Goal: Task Accomplishment & Management: Manage account settings

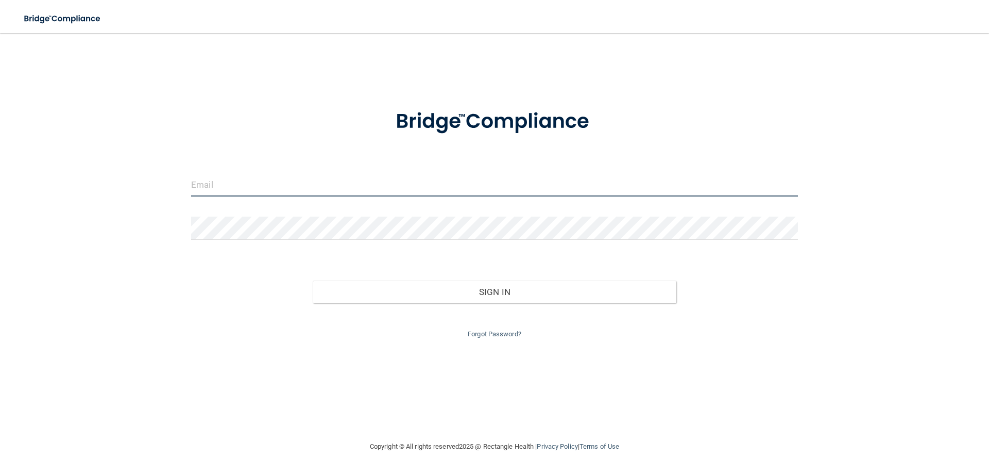
type input "[EMAIL_ADDRESS][DOMAIN_NAME]"
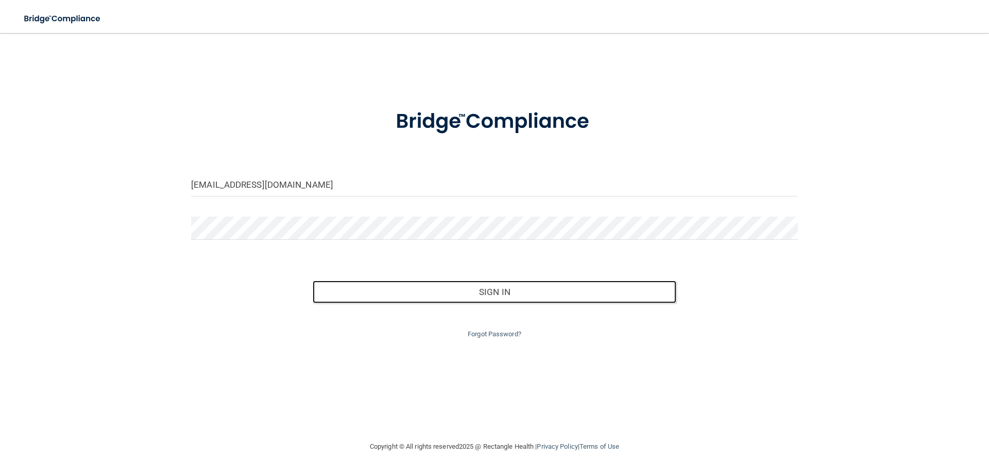
click at [541, 299] on button "Sign In" at bounding box center [495, 291] width 364 height 23
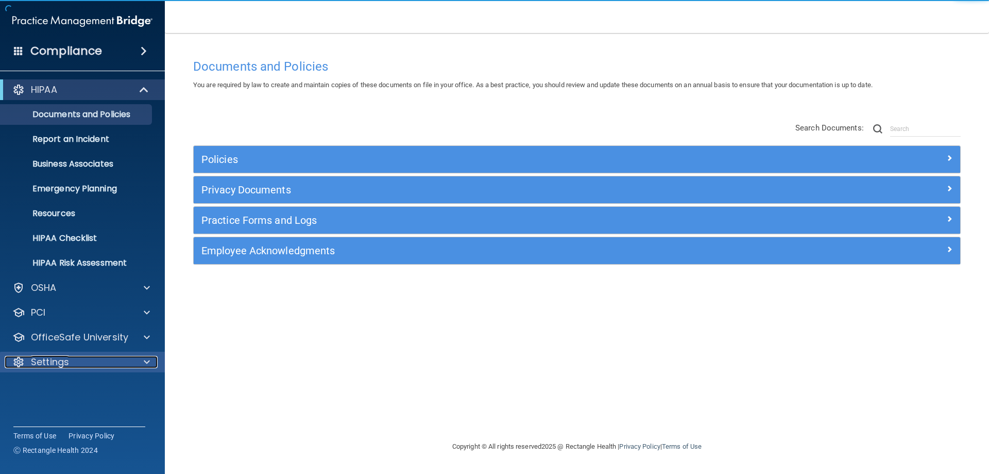
click at [80, 361] on div "Settings" at bounding box center [69, 362] width 128 height 12
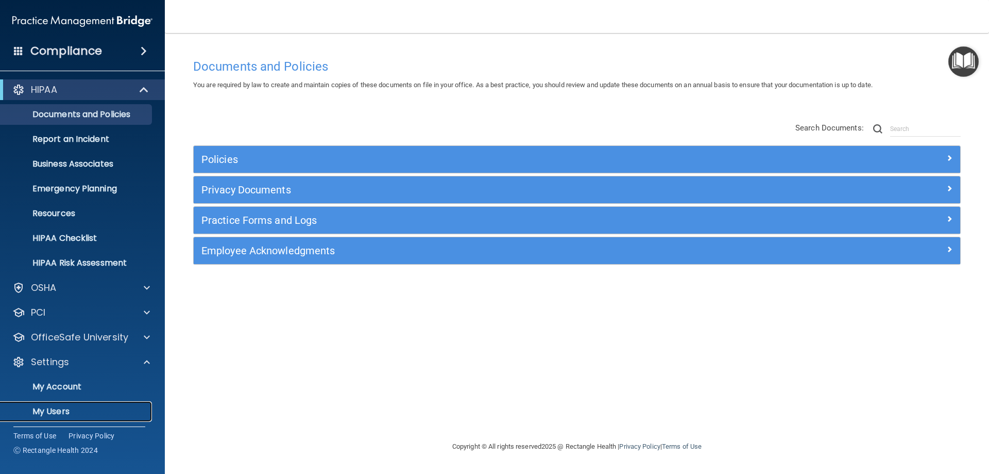
click at [53, 413] on p "My Users" at bounding box center [77, 411] width 141 height 10
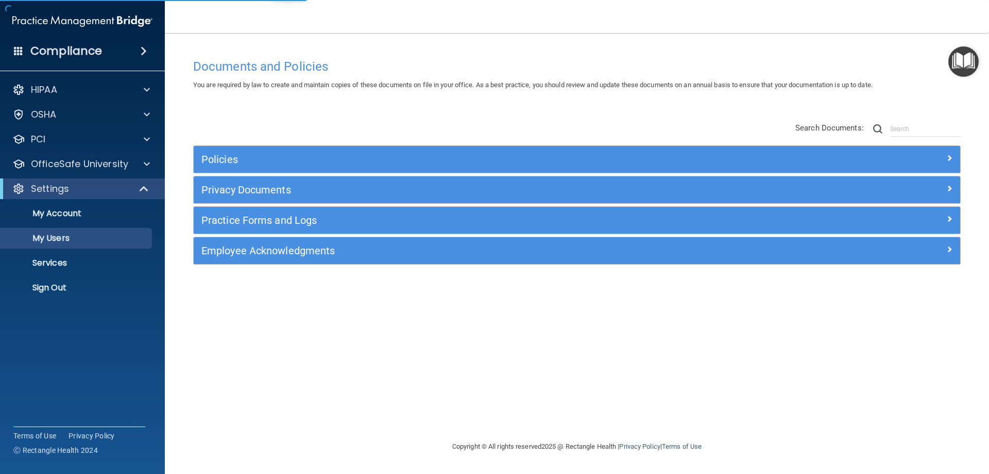
select select "20"
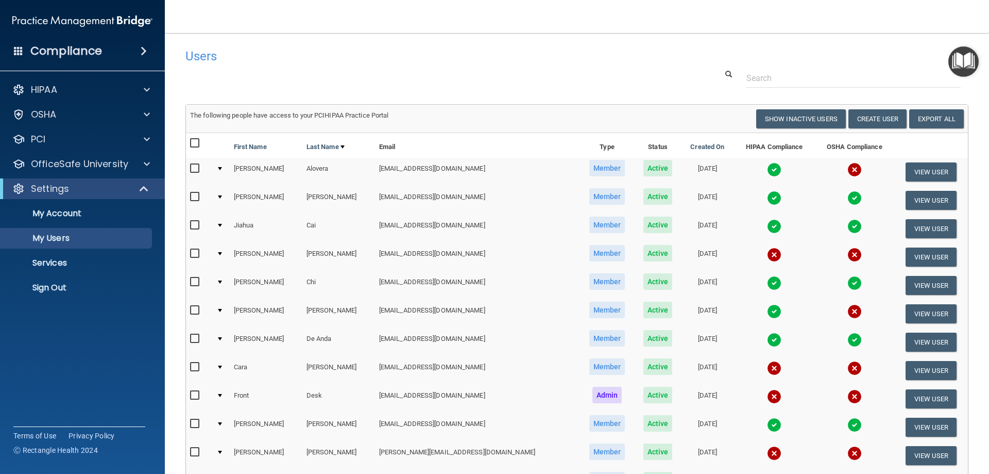
click at [256, 255] on td "[PERSON_NAME]" at bounding box center [266, 257] width 73 height 28
click at [225, 255] on td at bounding box center [221, 257] width 18 height 28
click at [222, 255] on div at bounding box center [220, 253] width 4 height 3
click at [216, 252] on td at bounding box center [221, 257] width 18 height 28
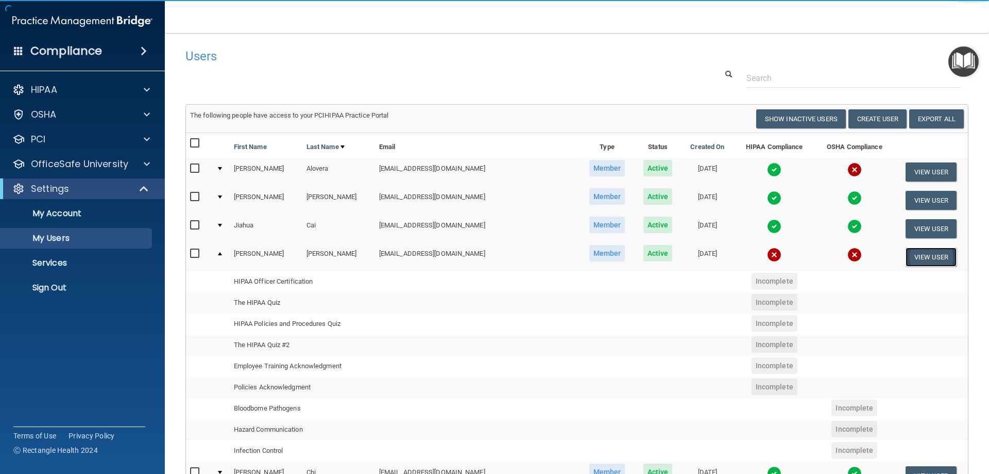
click at [915, 252] on button "View User" at bounding box center [931, 256] width 51 height 19
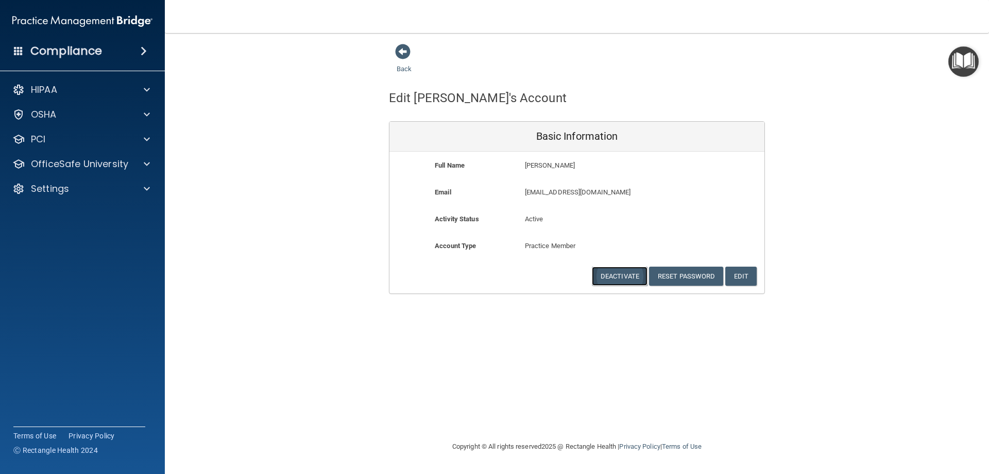
click at [615, 277] on button "Deactivate" at bounding box center [620, 275] width 56 height 19
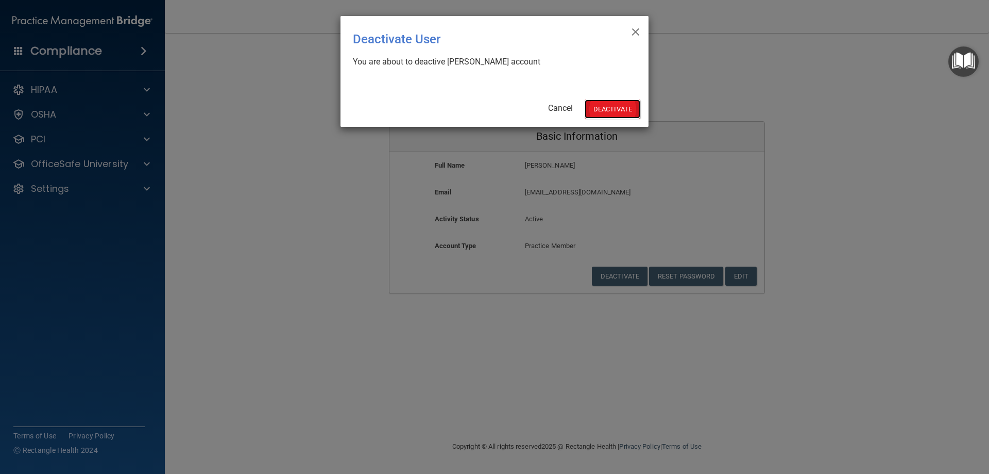
click at [614, 108] on button "Deactivate" at bounding box center [613, 108] width 56 height 19
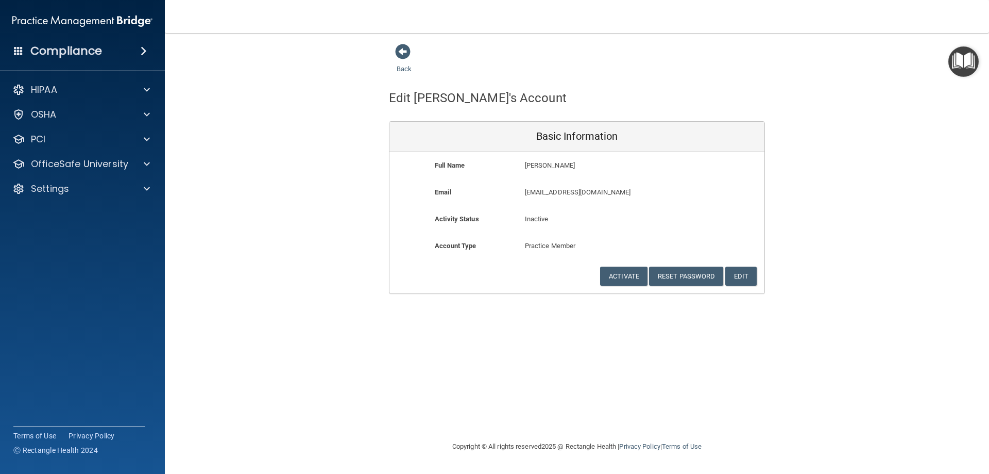
click at [395, 46] on div "Back" at bounding box center [420, 59] width 63 height 32
click at [406, 55] on span at bounding box center [402, 51] width 15 height 15
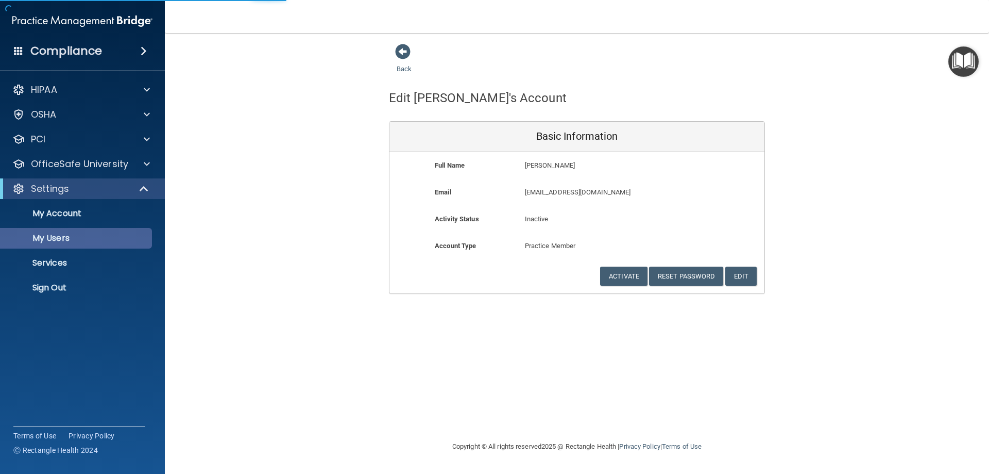
select select "20"
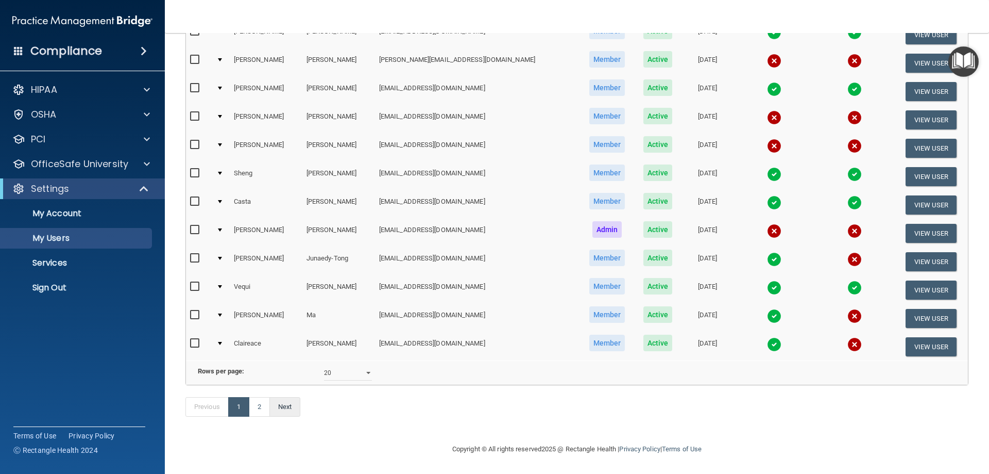
scroll to position [379, 0]
click at [283, 404] on link "Next" at bounding box center [284, 407] width 31 height 20
select select "20"
